Goal: Task Accomplishment & Management: Manage account settings

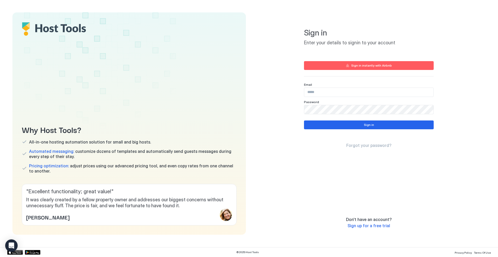
type input "**********"
click at [398, 130] on div "Sign in Forgot your password?" at bounding box center [369, 135] width 130 height 28
click at [400, 127] on button "Sign in" at bounding box center [369, 125] width 130 height 9
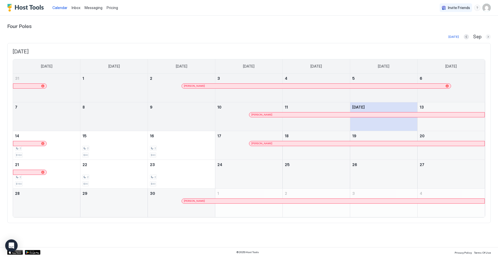
click at [488, 36] on button "Next month" at bounding box center [487, 36] width 5 height 5
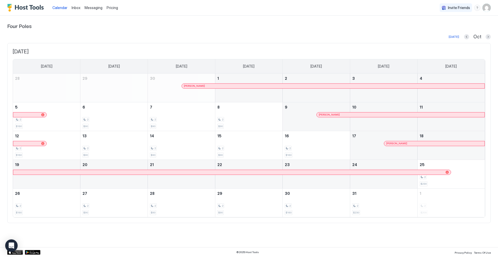
click at [111, 5] on span "Pricing" at bounding box center [112, 7] width 11 height 5
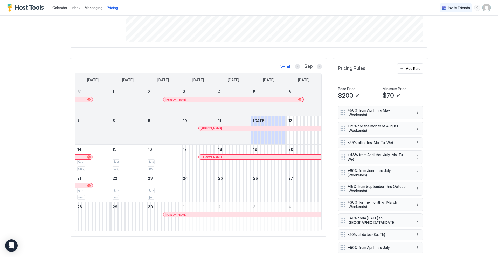
scroll to position [129, 0]
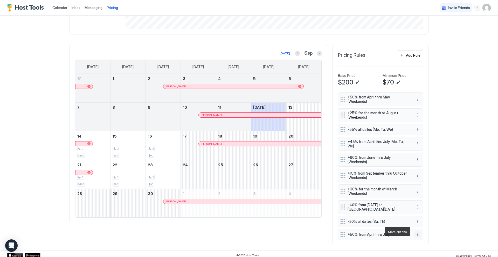
click at [416, 231] on button "More options" at bounding box center [417, 234] width 6 height 6
click at [422, 206] on span "Edit" at bounding box center [423, 208] width 6 height 4
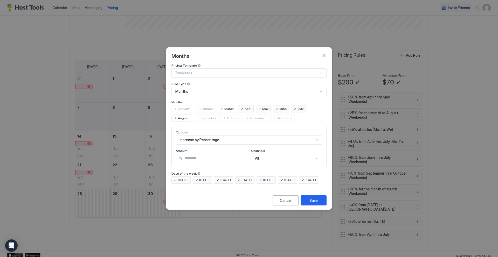
click at [221, 105] on div "March" at bounding box center [227, 108] width 18 height 7
click at [309, 203] on div "Save" at bounding box center [313, 200] width 8 height 5
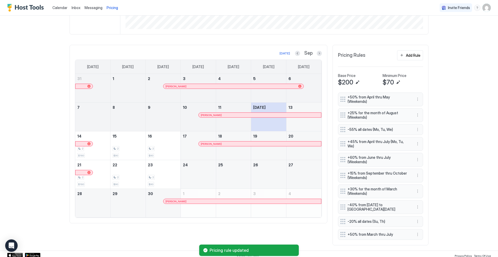
click at [320, 50] on div "[DATE] Sep" at bounding box center [198, 53] width 247 height 6
click at [318, 52] on button "Next month" at bounding box center [319, 53] width 5 height 5
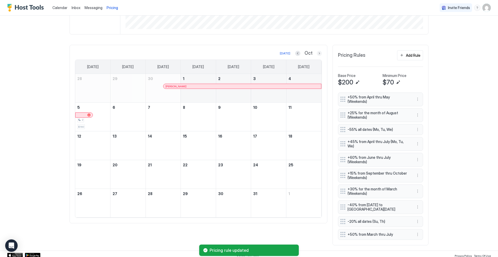
click at [318, 52] on button "Next month" at bounding box center [319, 53] width 5 height 5
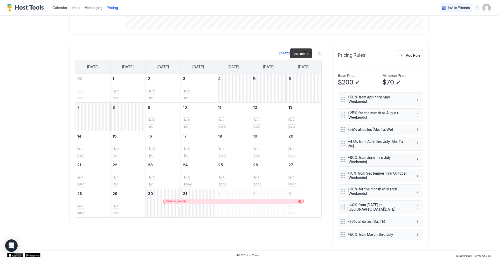
click at [318, 53] on button "Next month" at bounding box center [319, 53] width 5 height 5
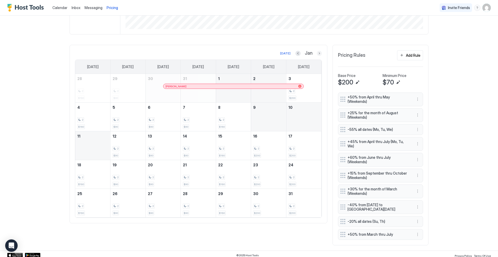
click at [317, 53] on button "Next month" at bounding box center [319, 53] width 5 height 5
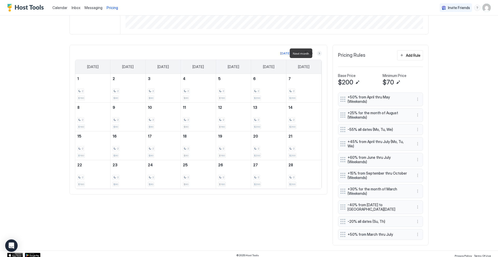
click at [317, 54] on button "Next month" at bounding box center [319, 53] width 5 height 5
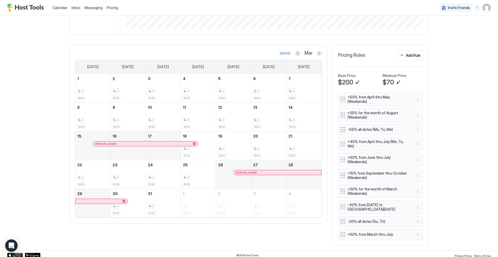
click at [182, 144] on div at bounding box center [184, 144] width 4 height 4
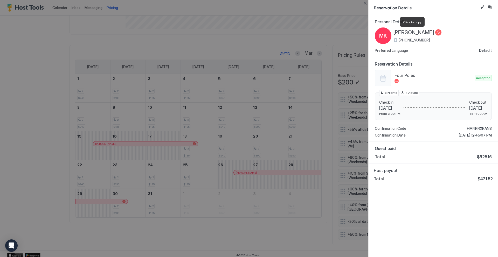
click at [418, 31] on span "[PERSON_NAME]" at bounding box center [413, 32] width 41 height 6
click at [418, 33] on span "[PERSON_NAME]" at bounding box center [413, 32] width 41 height 6
